Goal: Task Accomplishment & Management: Use online tool/utility

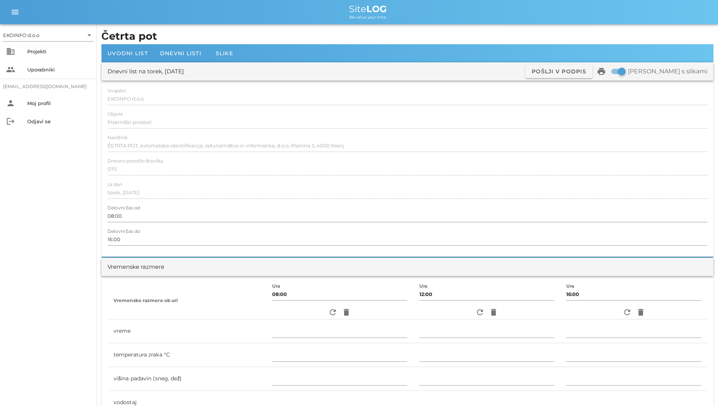
scroll to position [227, 0]
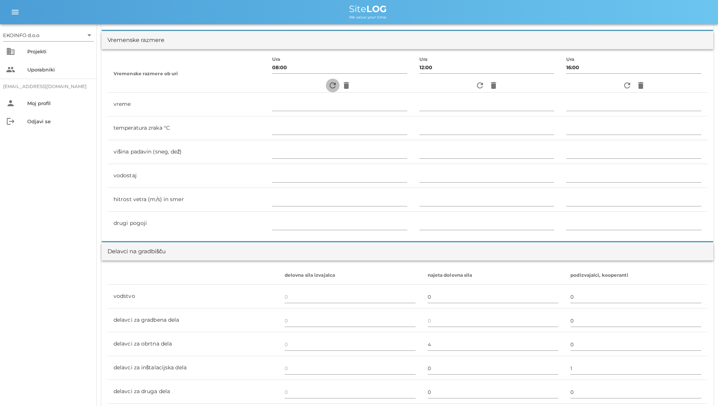
click at [328, 84] on icon "refresh" at bounding box center [332, 85] width 9 height 9
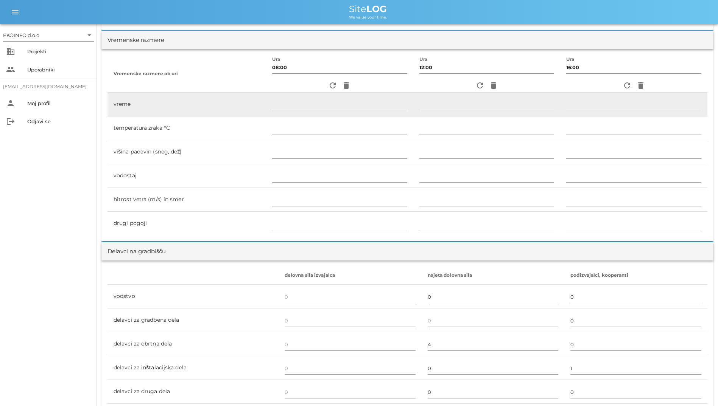
type input "delno oblačno"
type input "19"
type input "0"
type input "0.56 m/s šibek V"
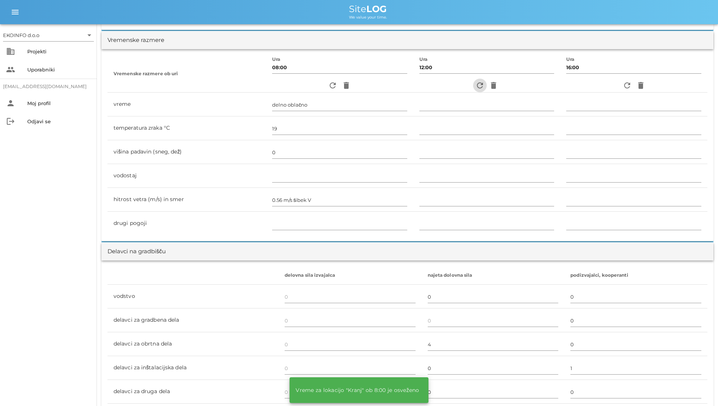
click at [476, 84] on icon "refresh" at bounding box center [479, 85] width 9 height 9
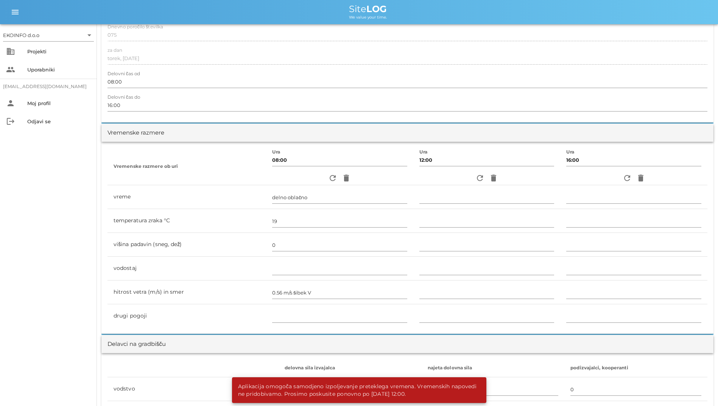
scroll to position [0, 0]
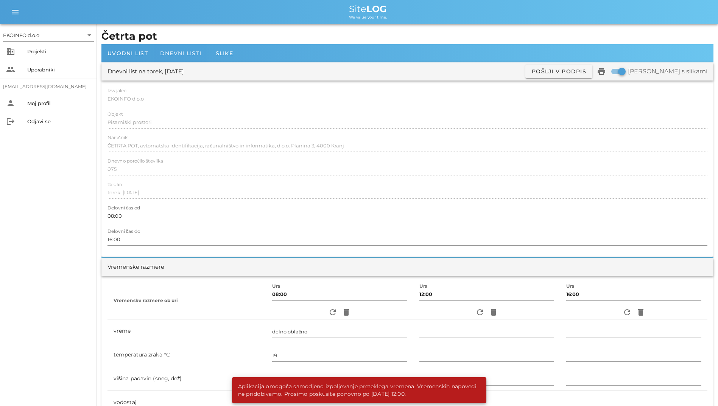
click at [164, 53] on span "Dnevni listi" at bounding box center [180, 53] width 41 height 7
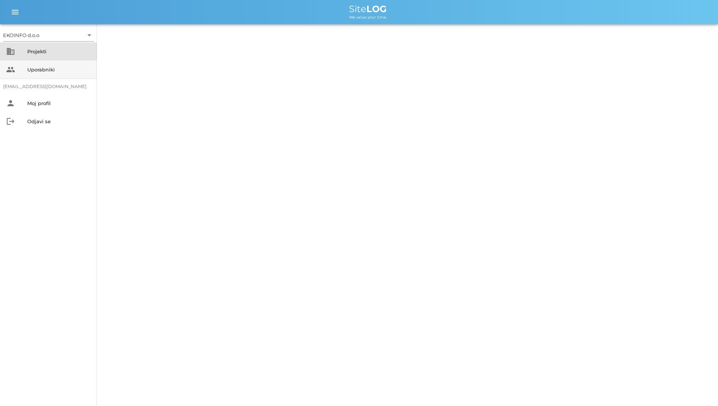
click at [74, 57] on div "Projekti" at bounding box center [59, 51] width 64 height 12
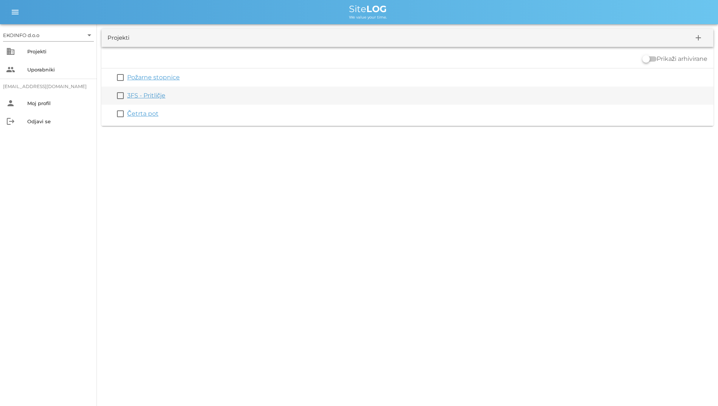
click at [140, 93] on link "3FS - Pritličje" at bounding box center [146, 95] width 38 height 7
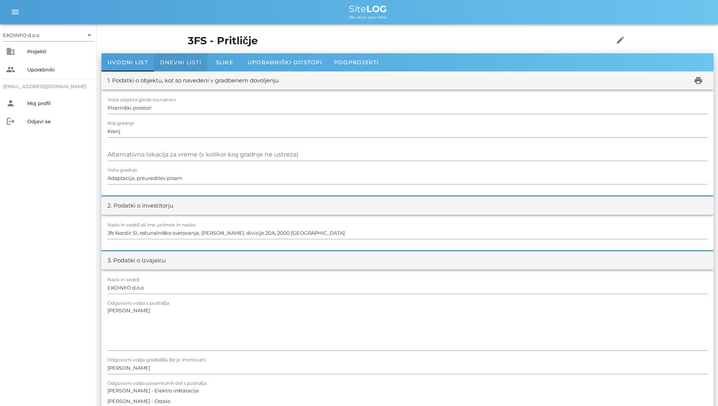
click at [168, 69] on div "Dnevni listi" at bounding box center [180, 62] width 53 height 18
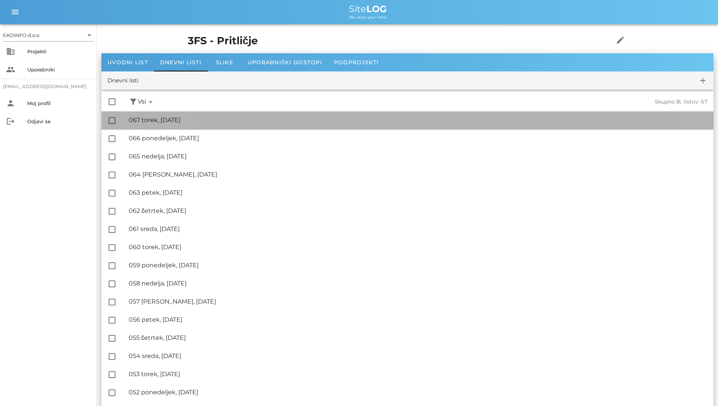
click at [176, 119] on div "🔏 067 torek, [DATE]" at bounding box center [418, 120] width 578 height 7
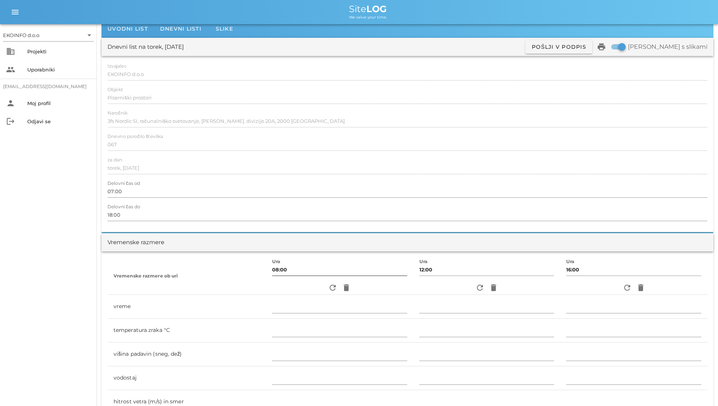
scroll to position [38, 0]
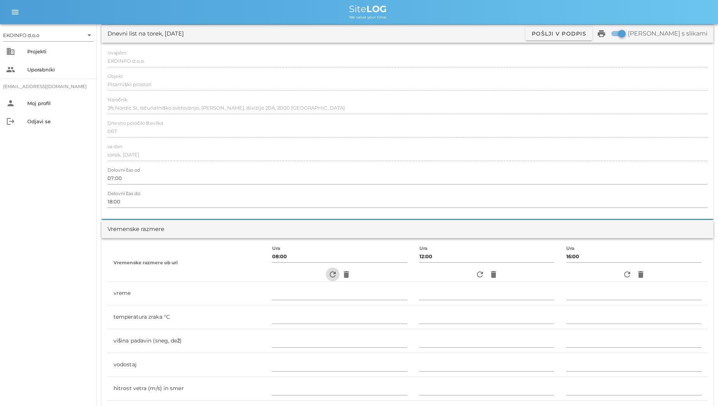
click at [328, 274] on icon "refresh" at bounding box center [332, 274] width 9 height 9
type input "delno oblačno"
type input "19"
type input "0"
type input "0.56 m/s šibek V"
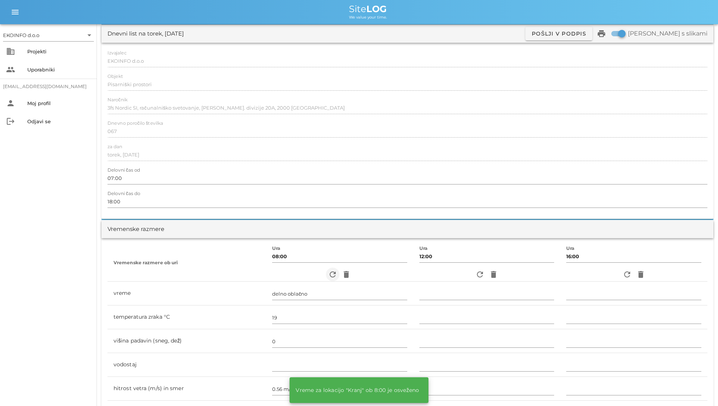
scroll to position [113, 0]
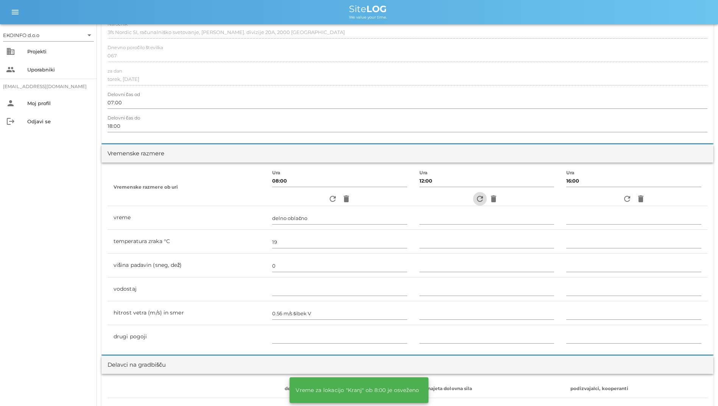
click at [473, 202] on span "refresh" at bounding box center [480, 198] width 14 height 9
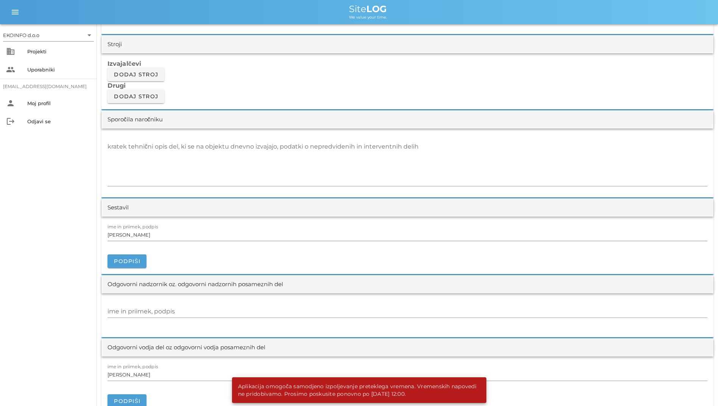
scroll to position [643, 0]
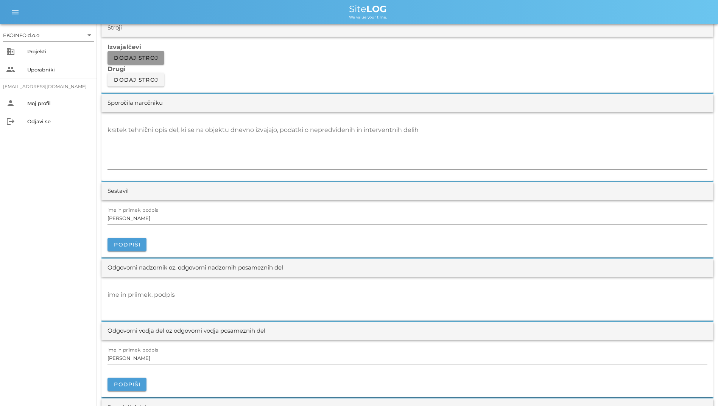
click at [127, 62] on button "Dodaj stroj" at bounding box center [135, 58] width 57 height 14
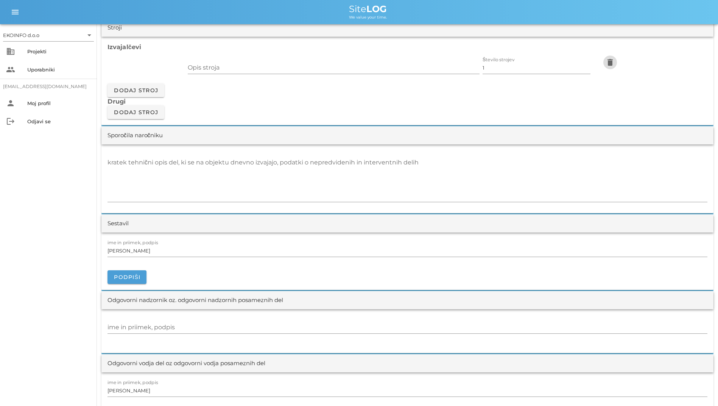
click at [614, 63] on icon "delete" at bounding box center [609, 62] width 9 height 9
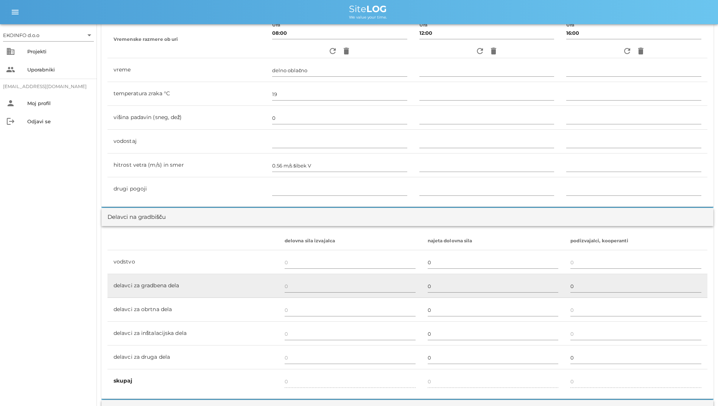
scroll to position [238, 0]
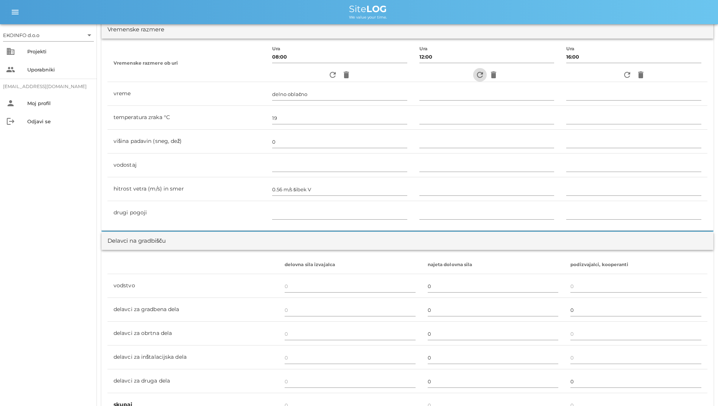
click at [476, 70] on icon "refresh" at bounding box center [479, 74] width 9 height 9
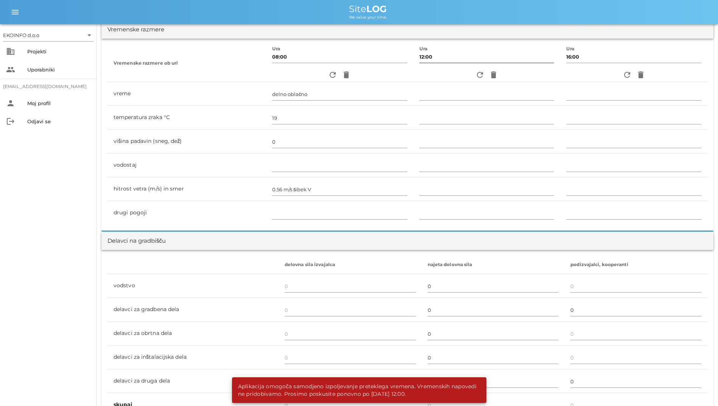
click at [439, 56] on input "12:00" at bounding box center [486, 57] width 135 height 12
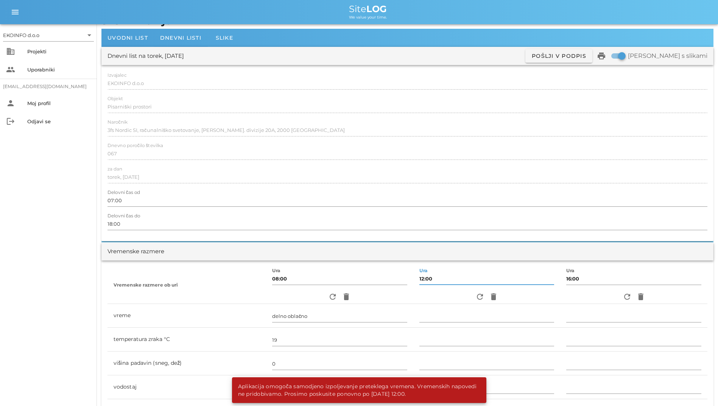
scroll to position [11, 0]
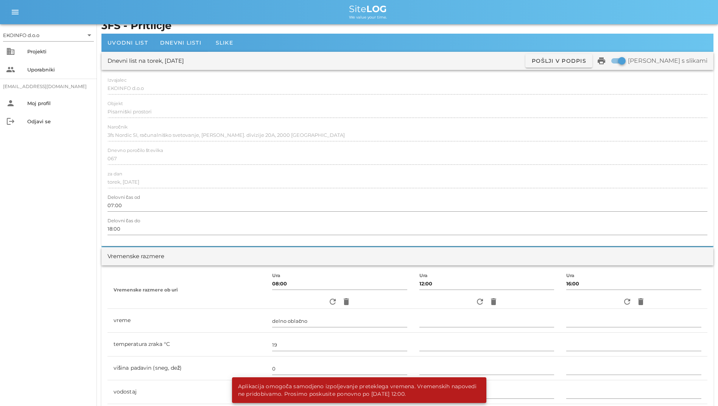
click at [166, 51] on div at bounding box center [181, 51] width 54 height 1
click at [170, 47] on div "Dnevni listi" at bounding box center [180, 43] width 53 height 18
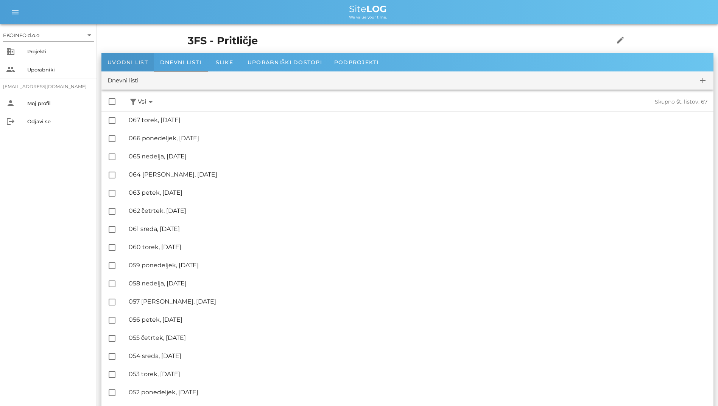
click at [133, 61] on span "Uvodni list" at bounding box center [127, 62] width 40 height 7
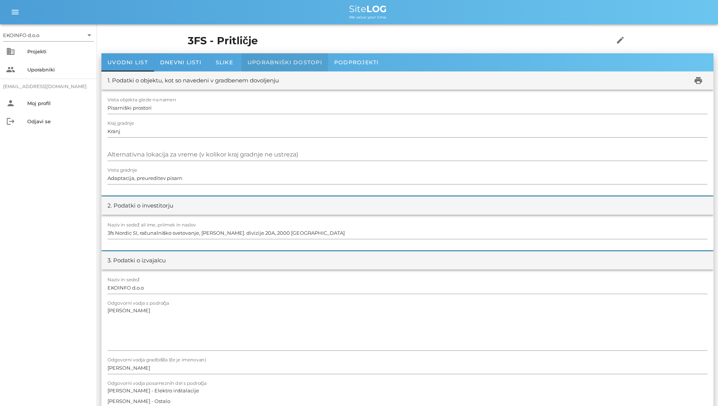
click at [244, 62] on div "Uporabniški dostopi" at bounding box center [284, 62] width 87 height 18
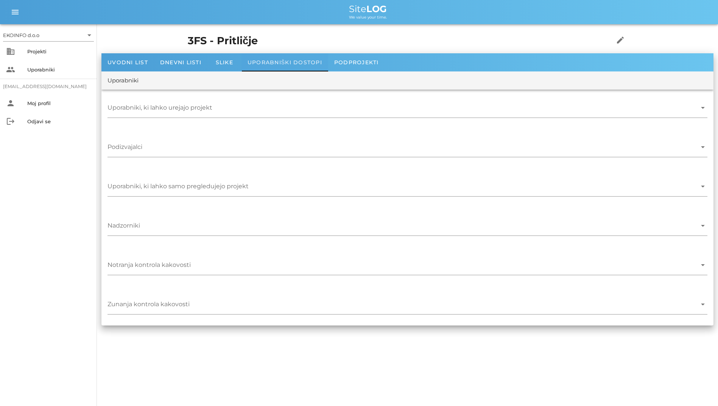
click at [325, 64] on div "Uporabniški dostopi" at bounding box center [284, 62] width 87 height 18
click at [336, 64] on span "Podprojekti" at bounding box center [356, 62] width 45 height 7
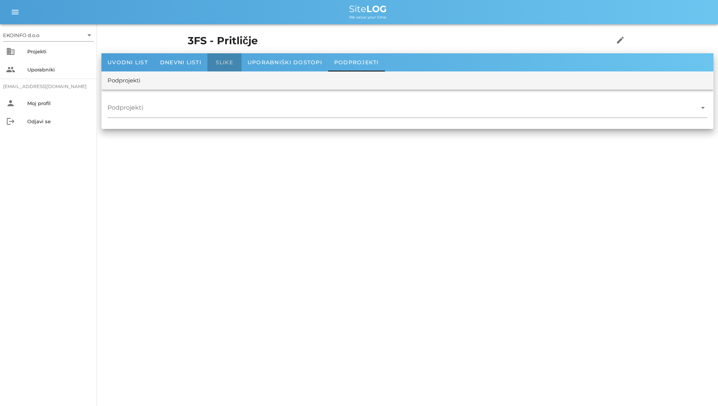
click at [219, 65] on span "Slike" at bounding box center [224, 62] width 17 height 7
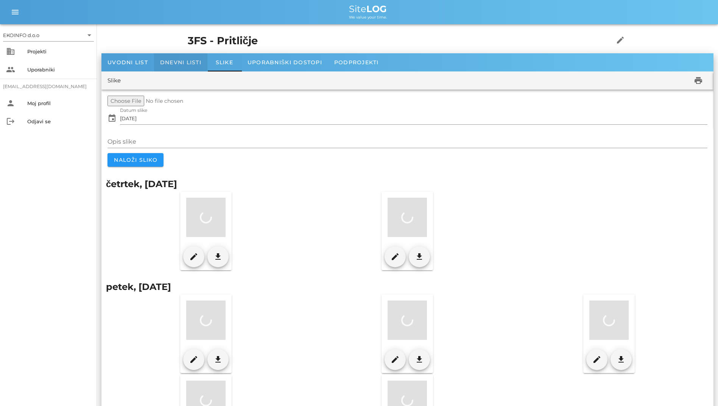
click at [170, 60] on span "Dnevni listi" at bounding box center [180, 62] width 41 height 7
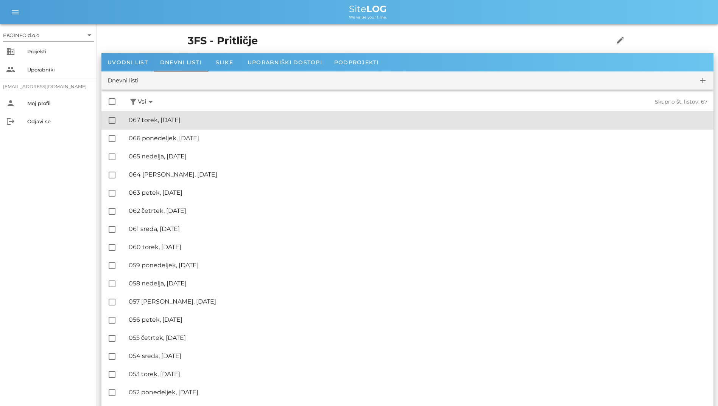
click at [176, 120] on div "🔏 067 torek, [DATE]" at bounding box center [418, 120] width 578 height 7
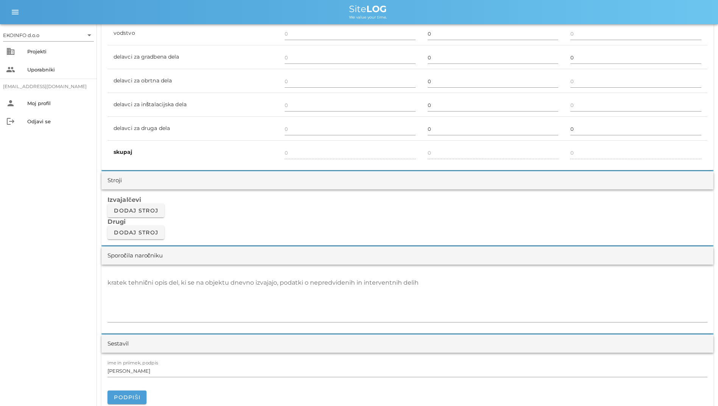
scroll to position [465, 0]
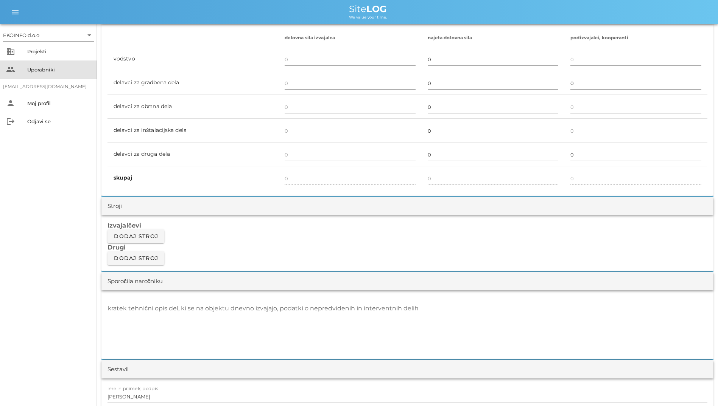
click at [19, 68] on div "people Uporabniki" at bounding box center [48, 70] width 97 height 18
